Goal: Task Accomplishment & Management: Use online tool/utility

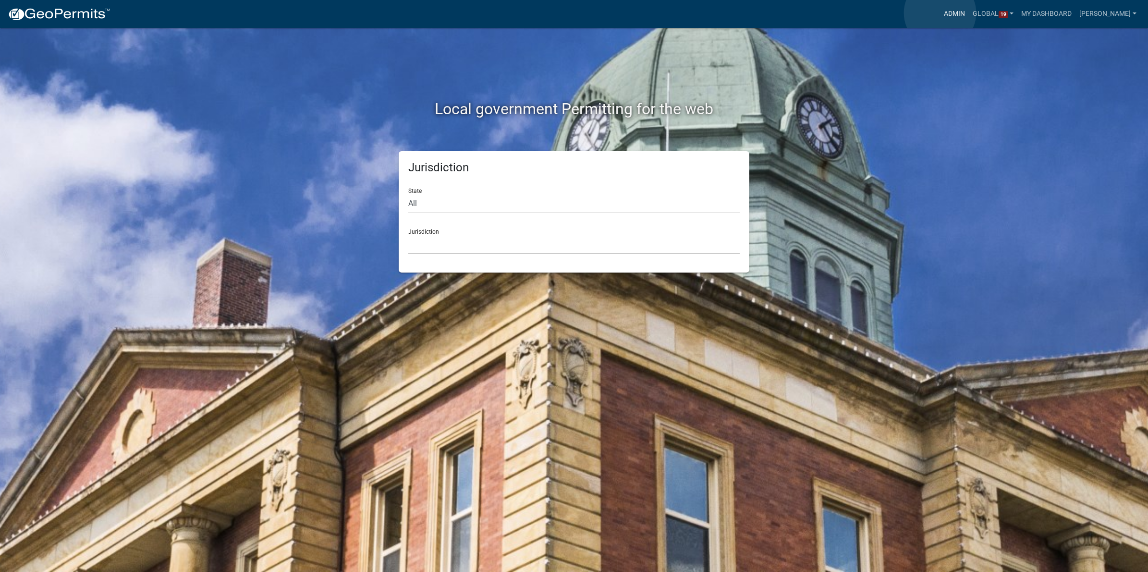
click at [940, 13] on link "Admin" at bounding box center [954, 14] width 29 height 18
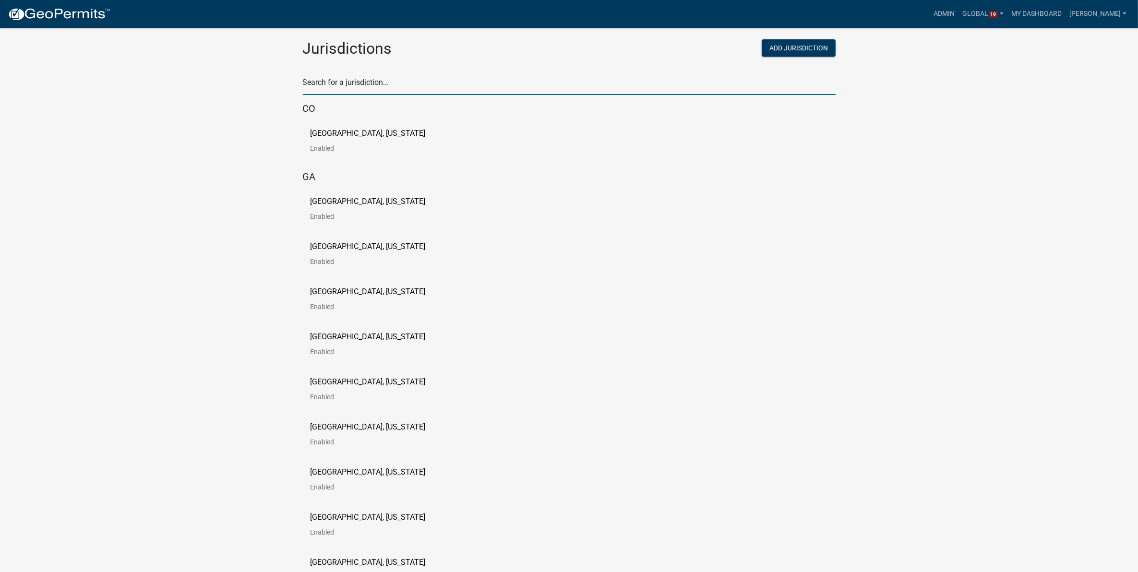
click at [469, 81] on input "text" at bounding box center [569, 85] width 533 height 20
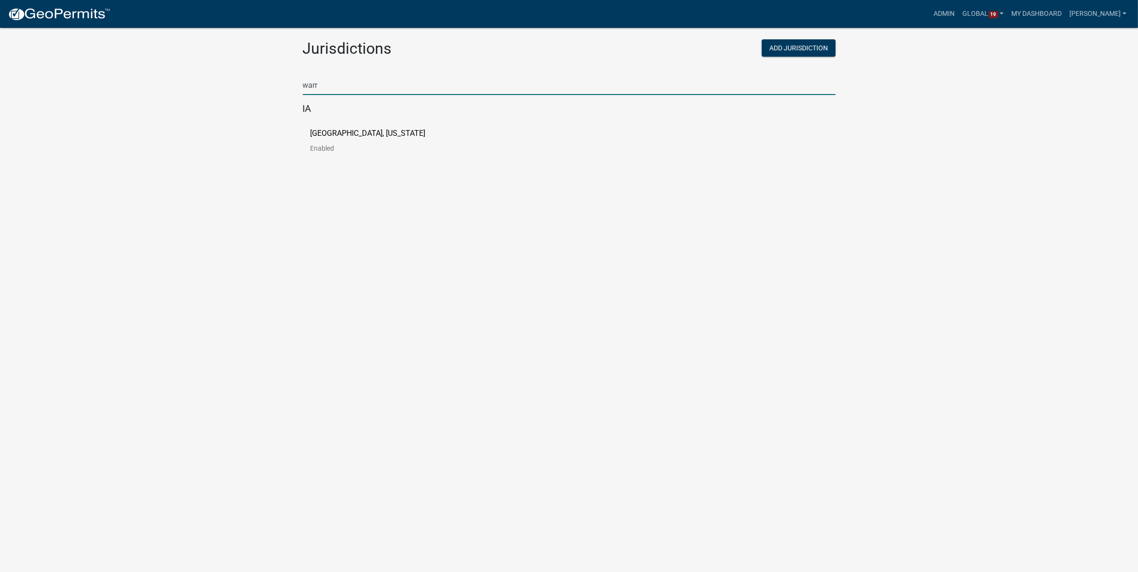
type input "warr"
drag, startPoint x: 267, startPoint y: 221, endPoint x: 282, endPoint y: 190, distance: 34.4
click at [267, 221] on body "Internet Explorer does NOT work with GeoPermits. Get a new browser for more sec…" at bounding box center [569, 298] width 1138 height 572
click at [339, 138] on link "[GEOGRAPHIC_DATA], [US_STATE] Enabled" at bounding box center [376, 145] width 131 height 30
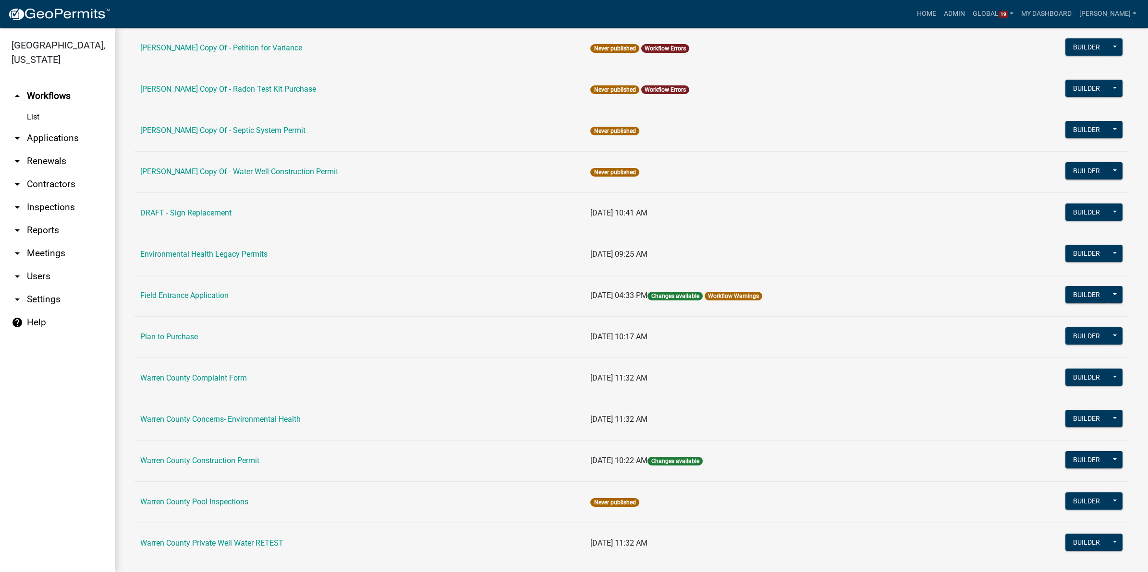
scroll to position [240, 0]
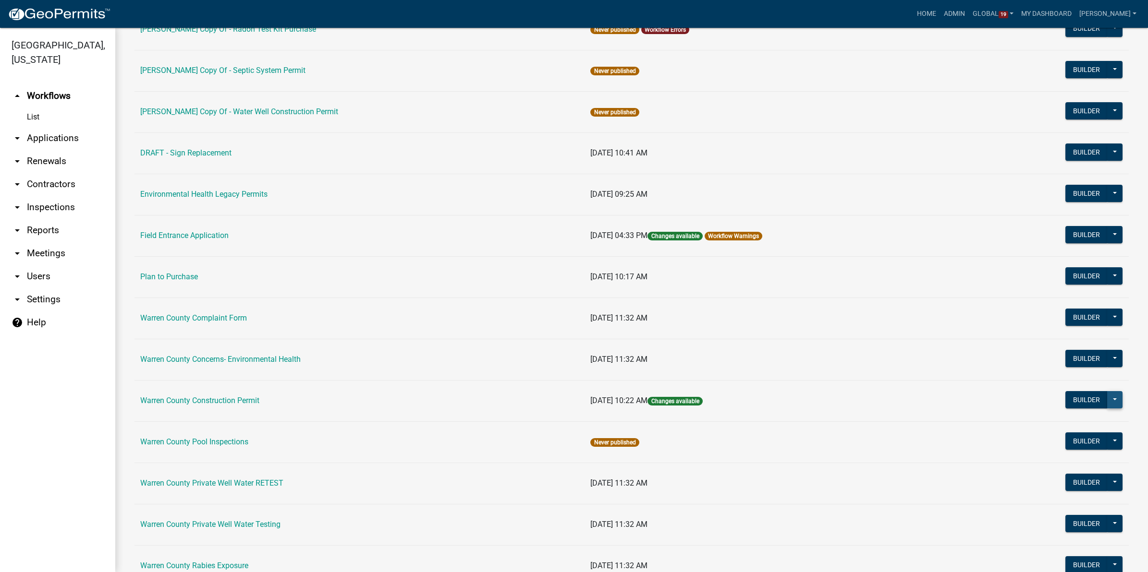
click at [1108, 401] on button at bounding box center [1114, 399] width 15 height 17
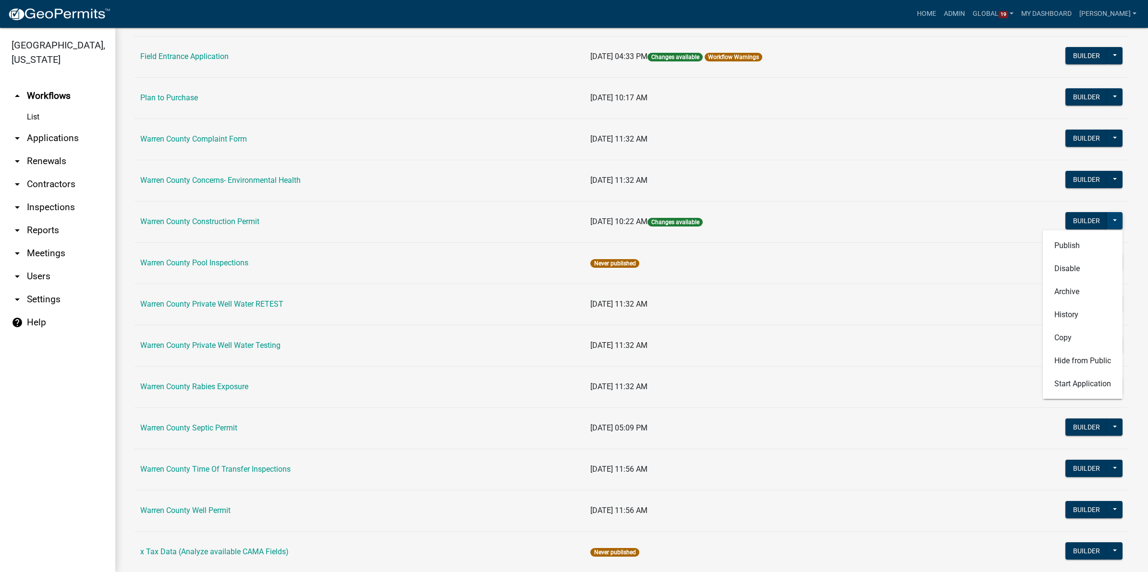
scroll to position [420, 0]
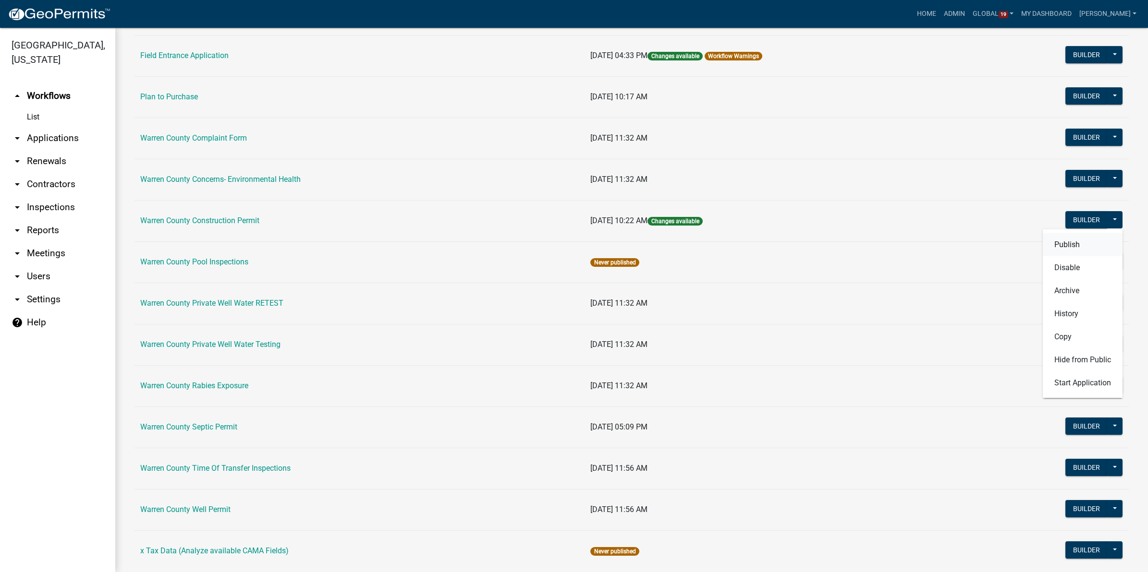
click at [1050, 243] on button "Publish" at bounding box center [1082, 244] width 80 height 23
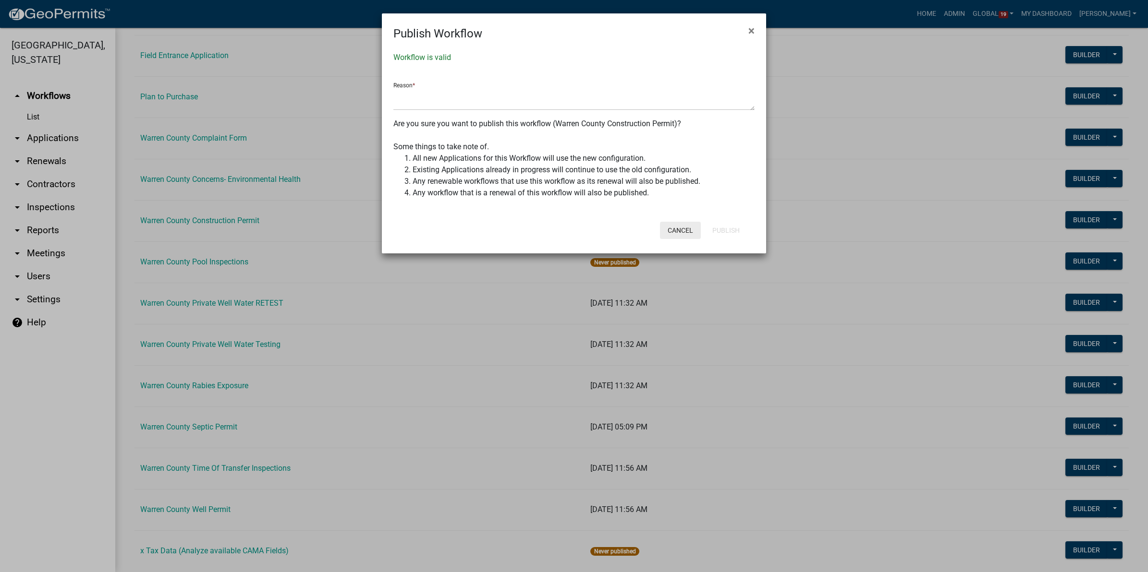
click at [671, 227] on button "Cancel" at bounding box center [680, 230] width 41 height 17
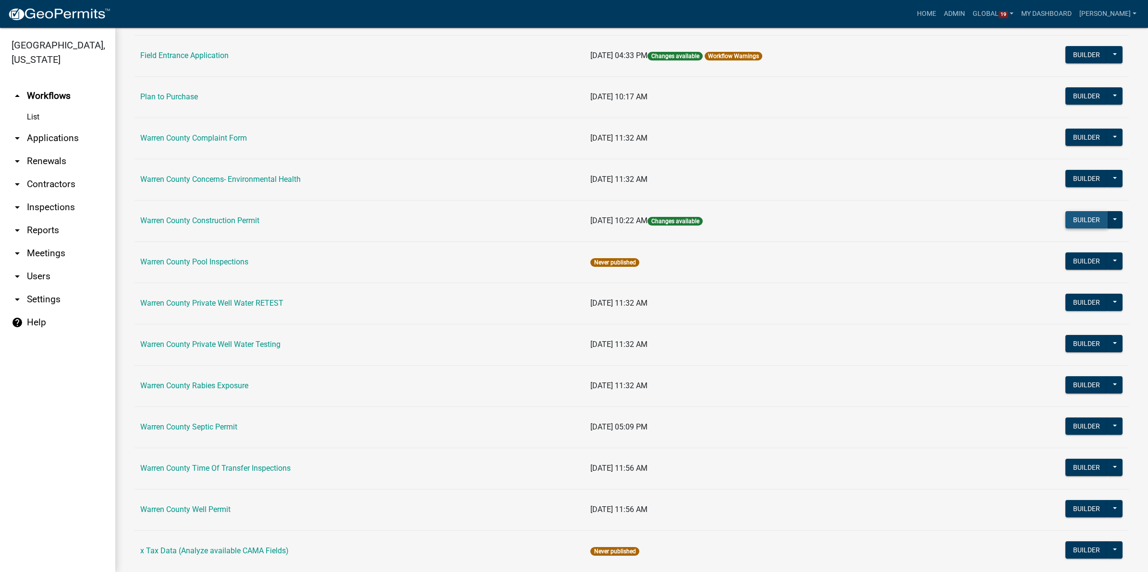
click at [1076, 223] on button "Builder" at bounding box center [1086, 219] width 42 height 17
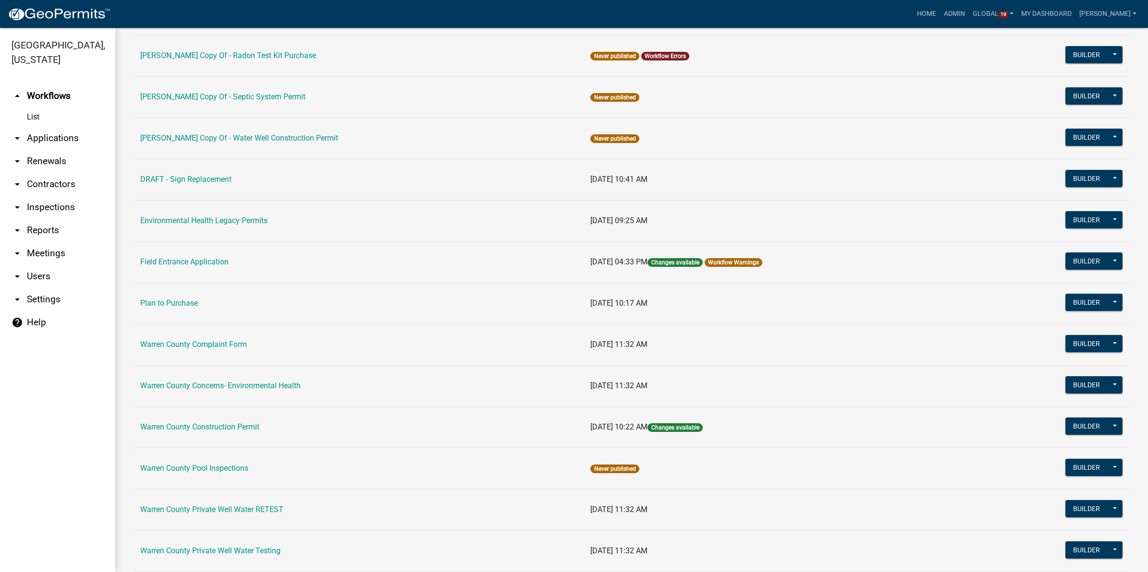
scroll to position [240, 0]
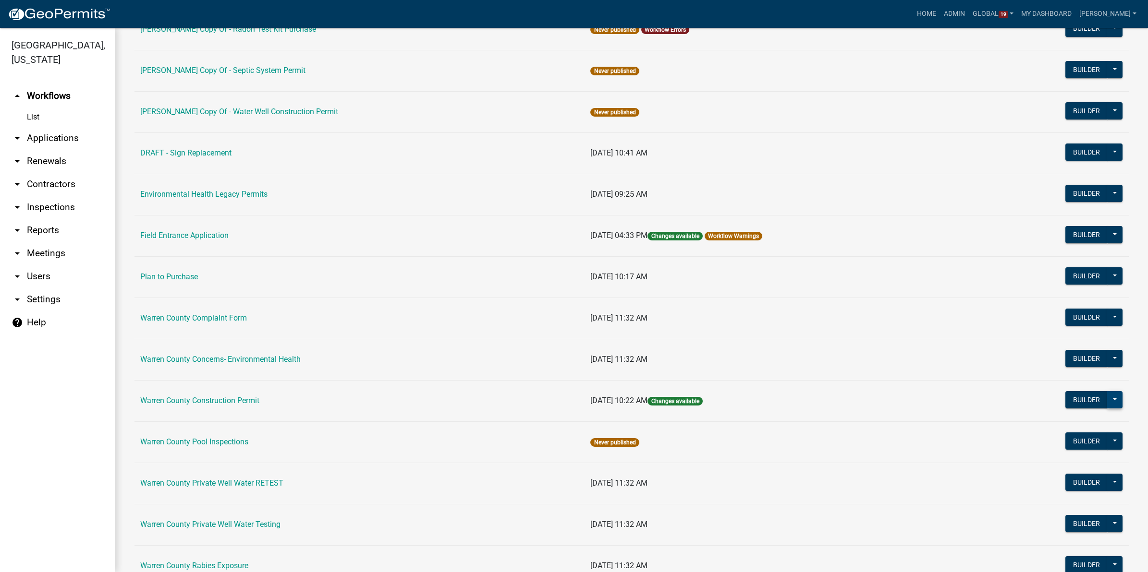
click at [1107, 402] on button at bounding box center [1114, 399] width 15 height 17
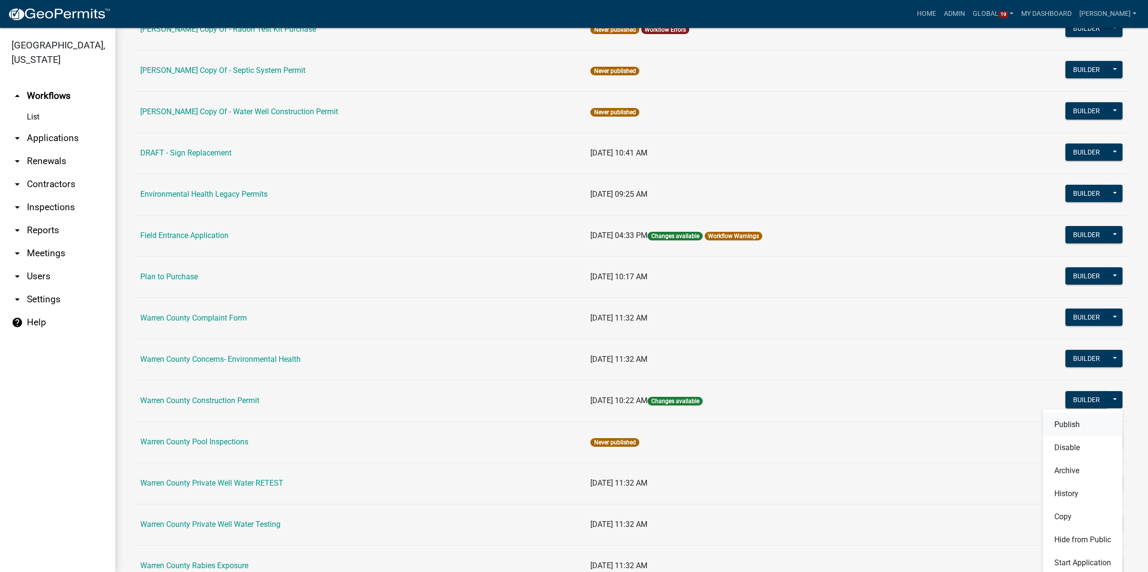
click at [1076, 423] on button "Publish" at bounding box center [1082, 424] width 80 height 23
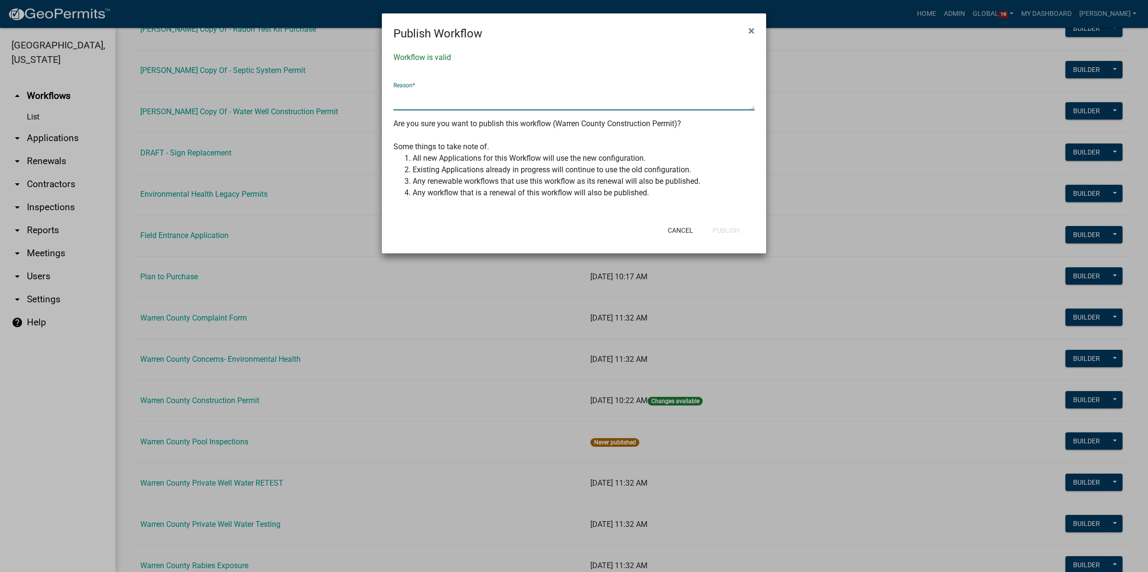
click at [425, 99] on textarea at bounding box center [573, 99] width 361 height 22
type textarea "trying to publish for [PERSON_NAME]"
click at [721, 231] on button "Publish" at bounding box center [725, 230] width 43 height 17
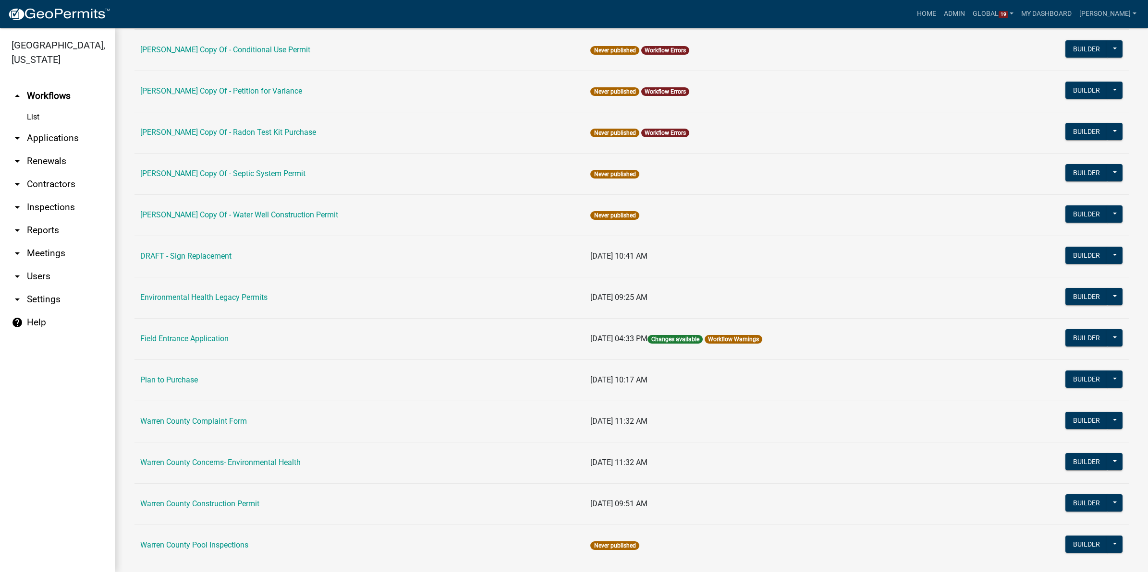
scroll to position [0, 0]
